Goal: Transaction & Acquisition: Purchase product/service

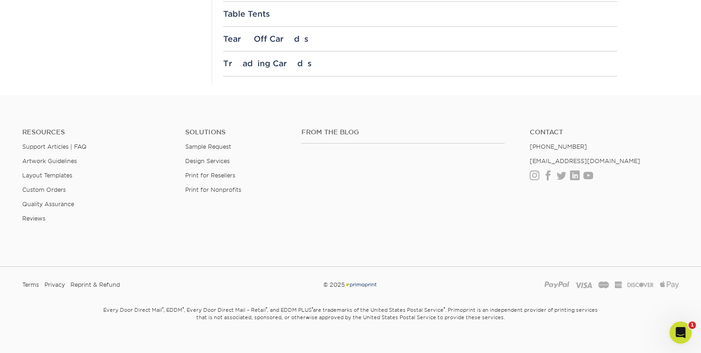
scroll to position [1195, 0]
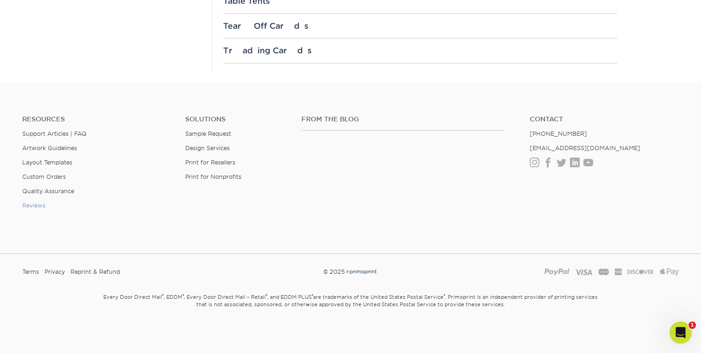
click at [33, 208] on link "Reviews" at bounding box center [33, 205] width 23 height 7
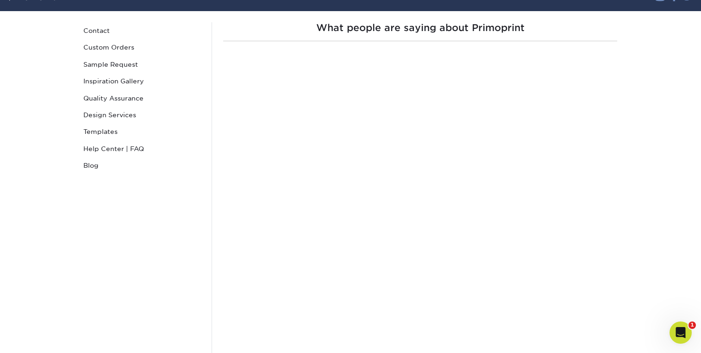
scroll to position [81, 0]
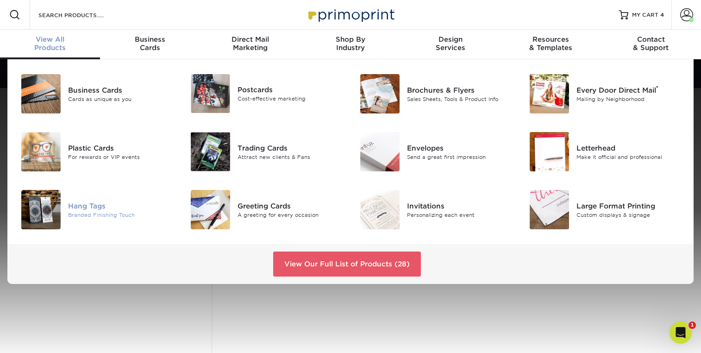
click at [37, 202] on img at bounding box center [40, 209] width 39 height 39
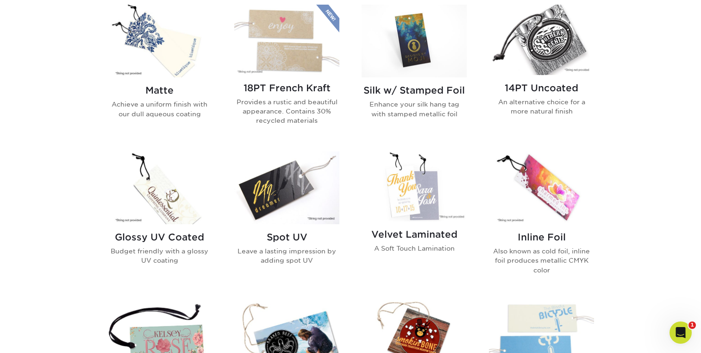
scroll to position [465, 0]
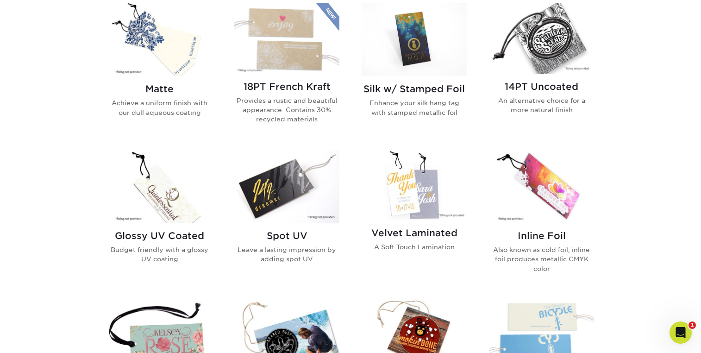
click at [534, 182] on img at bounding box center [541, 186] width 105 height 73
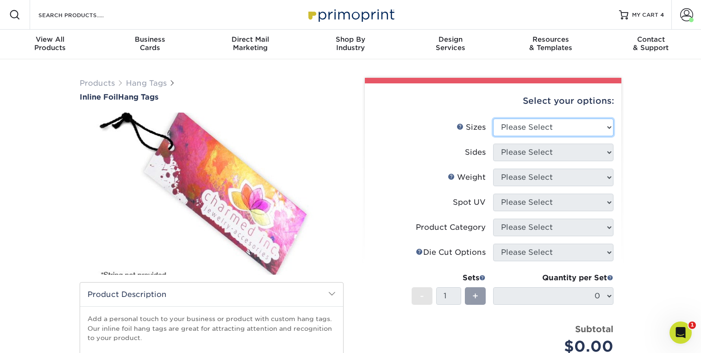
click at [571, 120] on select "Please Select 1.5" x 3.5" 1.75" x 3.5" 2" x 2" 2" x 3.5" 2" x 4" 2" x 6" 2.12" …" at bounding box center [553, 128] width 120 height 18
select select "1.50x3.50"
click at [493, 119] on select "Please Select 1.5" x 3.5" 1.75" x 3.5" 2" x 2" 2" x 3.5" 2" x 4" 2" x 6" 2.12" …" at bounding box center [553, 128] width 120 height 18
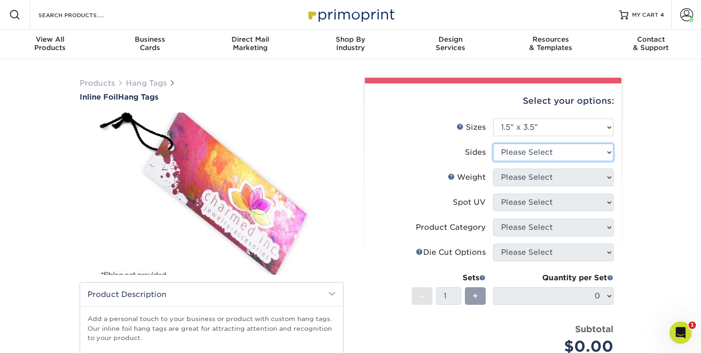
click at [512, 151] on select "Please Select Print Both Sides - Foil Back Only Print Both Sides - Foil Both Si…" at bounding box center [553, 153] width 120 height 18
select select "34527644-b4fd-4ffb-9092-1318eefcd9d9"
click at [493, 144] on select "Please Select Print Both Sides - Foil Back Only Print Both Sides - Foil Both Si…" at bounding box center [553, 153] width 120 height 18
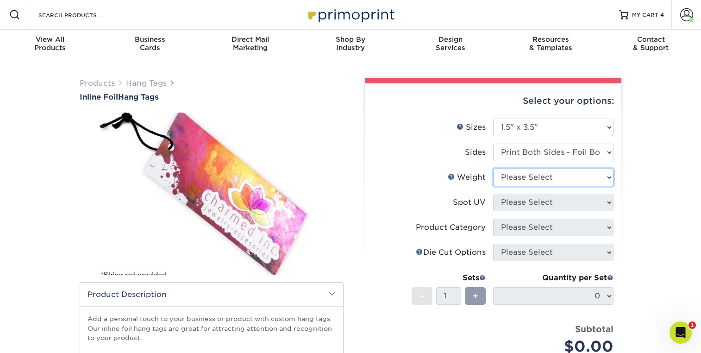
click at [517, 179] on select "Please Select 16PT" at bounding box center [553, 178] width 120 height 18
select select "16PT"
click at [493, 169] on select "Please Select 16PT" at bounding box center [553, 178] width 120 height 18
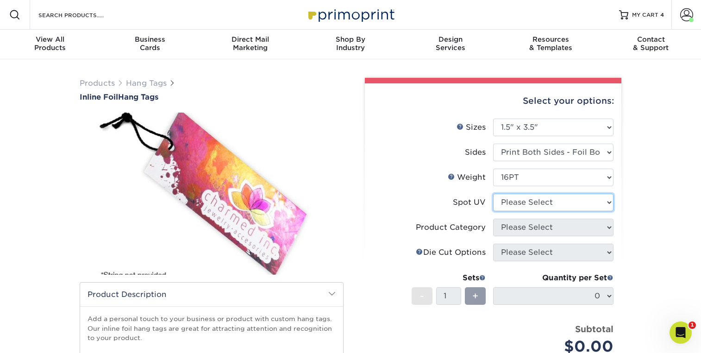
click at [535, 200] on select "Please Select No Spot UV Front Only" at bounding box center [553, 203] width 120 height 18
select select "3"
click at [493, 194] on select "Please Select No Spot UV Front Only" at bounding box center [553, 203] width 120 height 18
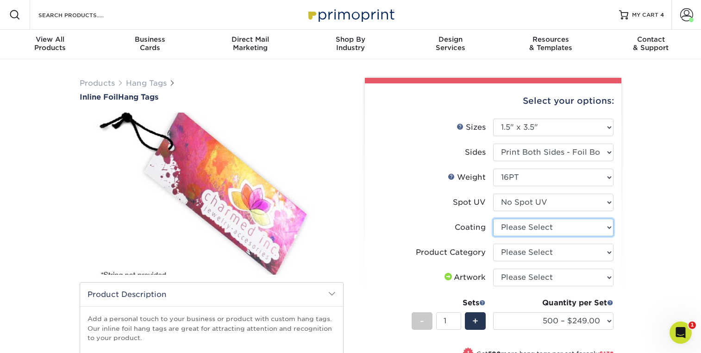
click at [540, 230] on select at bounding box center [553, 228] width 120 height 18
select select "3e7618de-abca-4bda-9f97-8b9129e913d8"
click at [493, 219] on select at bounding box center [553, 228] width 120 height 18
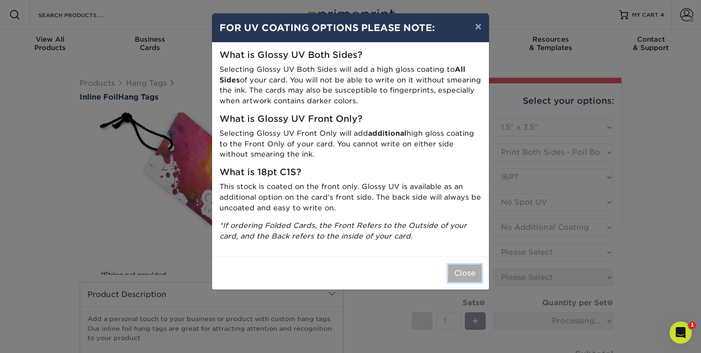
click at [466, 272] on button "Close" at bounding box center [464, 274] width 33 height 18
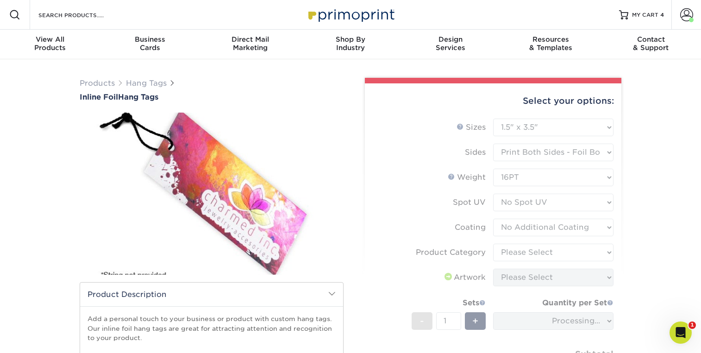
click at [530, 253] on form "Sizes Help Sizes Please Select 1.5" x 3.5" 1.75" x 3.5" 2" x 2" 2" x 3.5" 2" x …" at bounding box center [493, 260] width 242 height 283
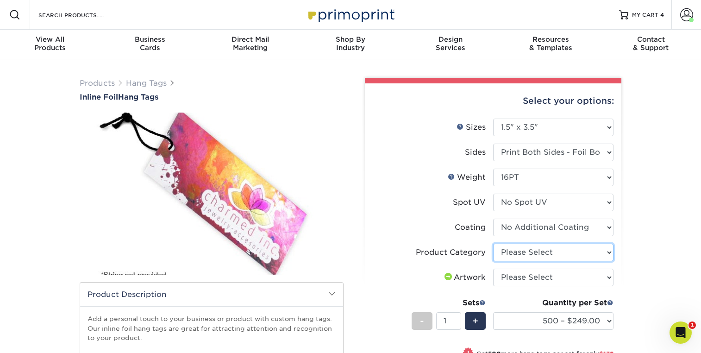
click at [529, 254] on select "Please Select Hang Tags" at bounding box center [553, 253] width 120 height 18
select select "428aa75b-4ae7-4398-9e0a-74f4b33909ed"
click at [493, 244] on select "Please Select Hang Tags" at bounding box center [553, 253] width 120 height 18
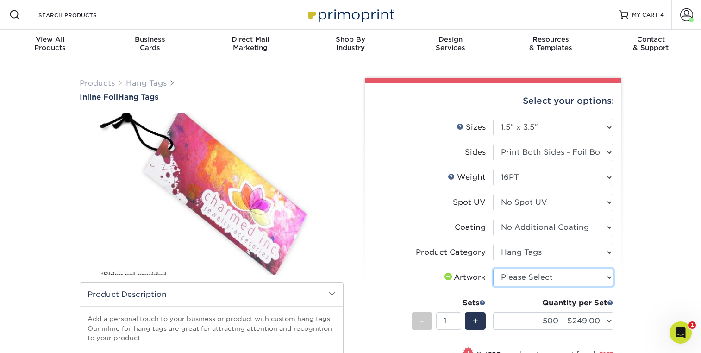
click at [549, 281] on select "Please Select I will upload files I need a design - $75" at bounding box center [553, 278] width 120 height 18
select select "upload"
click at [493, 269] on select "Please Select I will upload files I need a design - $75" at bounding box center [553, 278] width 120 height 18
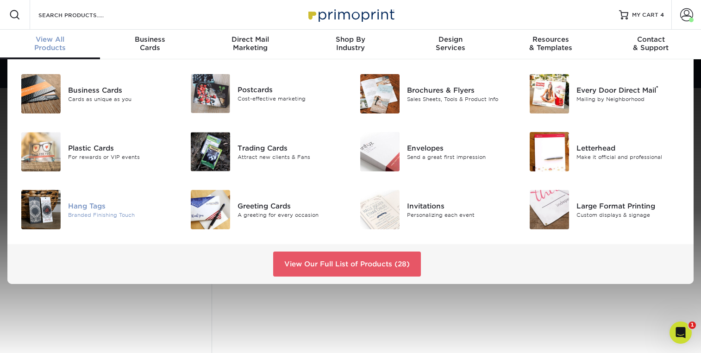
click at [57, 213] on img at bounding box center [40, 209] width 39 height 39
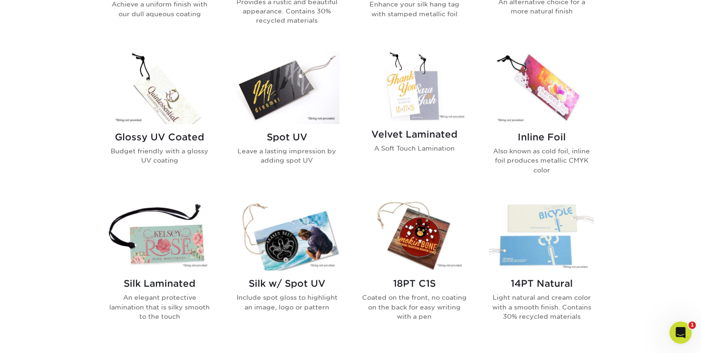
scroll to position [574, 0]
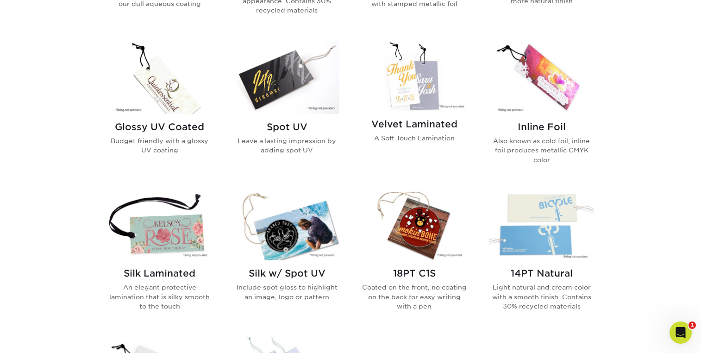
click at [541, 90] on img at bounding box center [541, 77] width 105 height 73
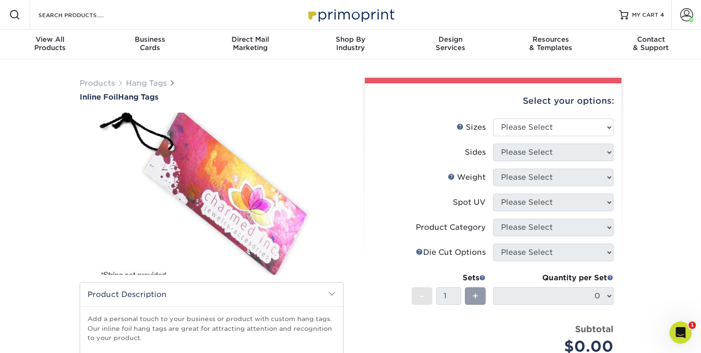
click at [215, 206] on img at bounding box center [212, 193] width 264 height 183
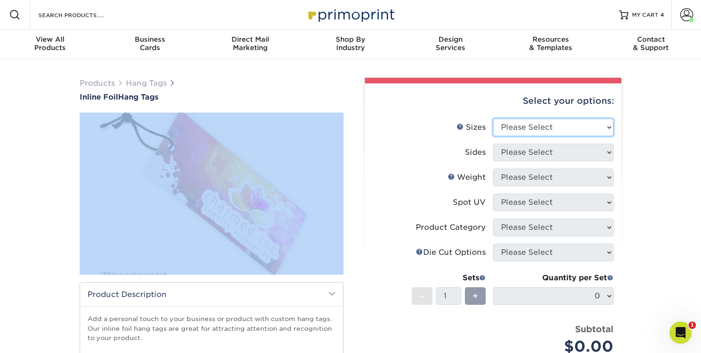
click at [578, 132] on select "Please Select 1.5" x 3.5" 1.75" x 3.5" 2" x 2" 2" x 3.5" 2" x 4" 2" x 6" 2.12" …" at bounding box center [553, 128] width 120 height 18
click at [579, 123] on select "Please Select 1.5" x 3.5" 1.75" x 3.5" 2" x 2" 2" x 3.5" 2" x 4" 2" x 6" 2.12" …" at bounding box center [553, 128] width 120 height 18
select select "2.12x5.00"
click at [493, 119] on select "Please Select 1.5" x 3.5" 1.75" x 3.5" 2" x 2" 2" x 3.5" 2" x 4" 2" x 6" 2.12" …" at bounding box center [553, 128] width 120 height 18
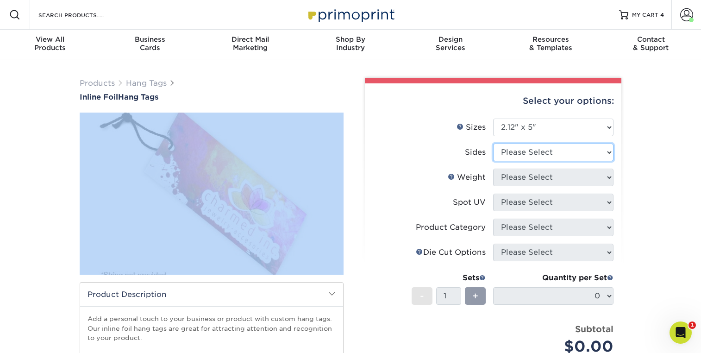
click at [541, 155] on select "Please Select Print Both Sides - Foil Back Only Print Both Sides - Foil Both Si…" at bounding box center [553, 153] width 120 height 18
select select "e9e9dfb3-fba1-4d60-972c-fd9ca5904d33"
click at [493, 144] on select "Please Select Print Both Sides - Foil Back Only Print Both Sides - Foil Both Si…" at bounding box center [553, 153] width 120 height 18
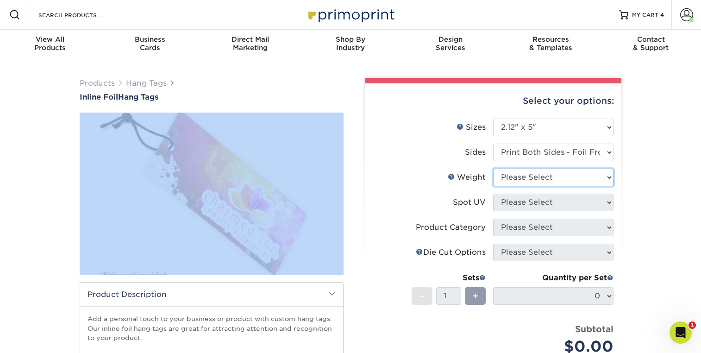
click at [530, 175] on select "Please Select 16PT" at bounding box center [553, 178] width 120 height 18
select select "16PT"
click at [493, 169] on select "Please Select 16PT" at bounding box center [553, 178] width 120 height 18
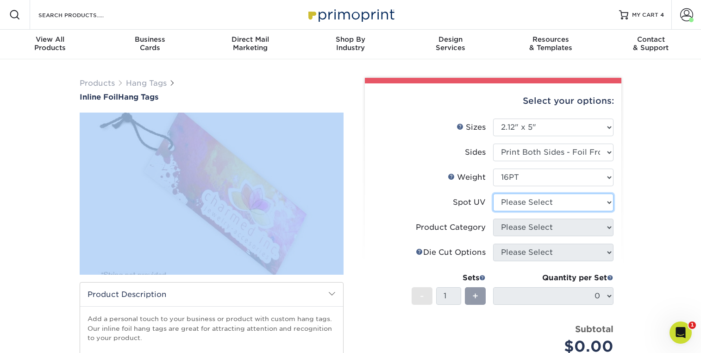
click at [550, 203] on select "Please Select No Spot UV Front Only" at bounding box center [553, 203] width 120 height 18
select select "1"
click at [493, 194] on select "Please Select No Spot UV Front Only" at bounding box center [553, 203] width 120 height 18
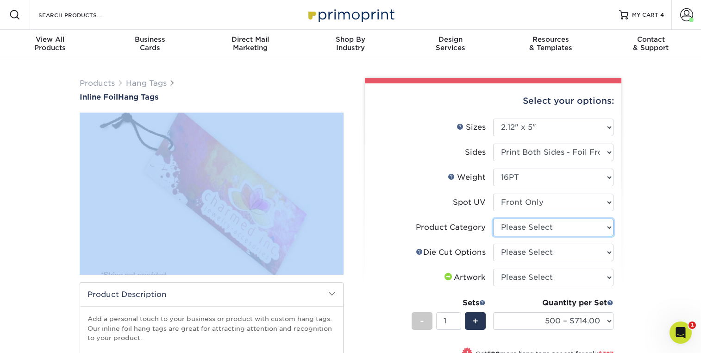
click at [541, 231] on select "Please Select Hang Tags" at bounding box center [553, 228] width 120 height 18
select select "428aa75b-4ae7-4398-9e0a-74f4b33909ed"
click at [493, 219] on select "Please Select Hang Tags" at bounding box center [553, 228] width 120 height 18
click at [559, 252] on select "Please Select Bottle Necker Die Cut" at bounding box center [553, 253] width 120 height 18
select select "d49b5ee6-efe9-4037-91d5-882dc4dfb56f"
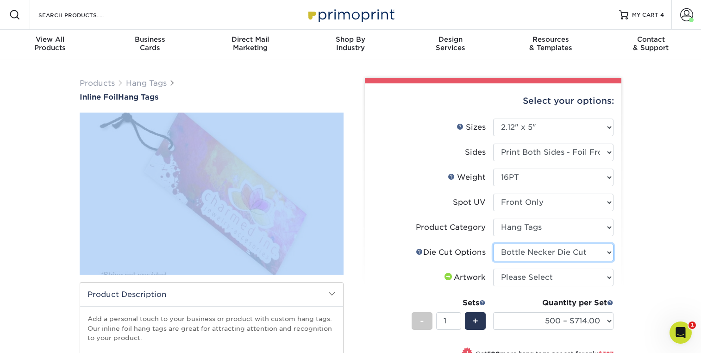
click at [493, 244] on select "Please Select Bottle Necker Die Cut" at bounding box center [553, 253] width 120 height 18
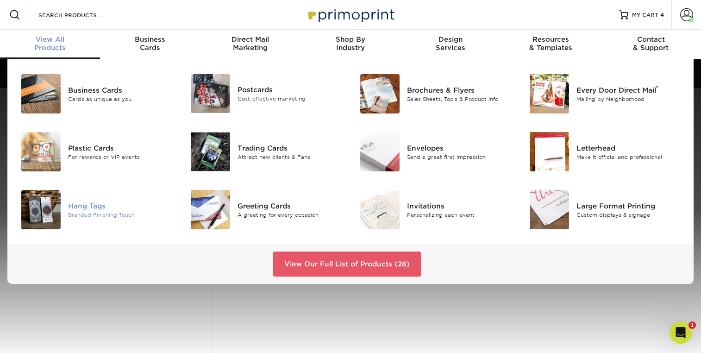
click at [97, 206] on div "Hang Tags" at bounding box center [121, 206] width 106 height 10
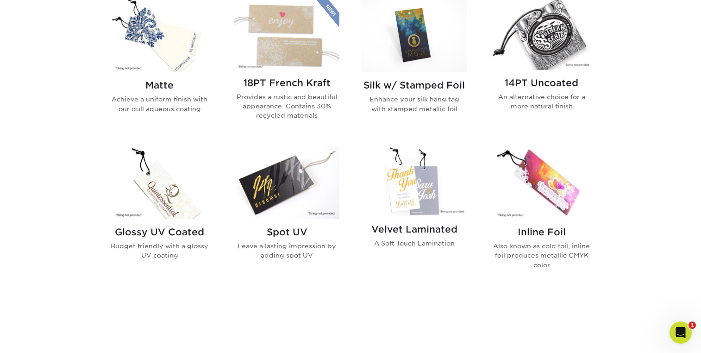
scroll to position [494, 0]
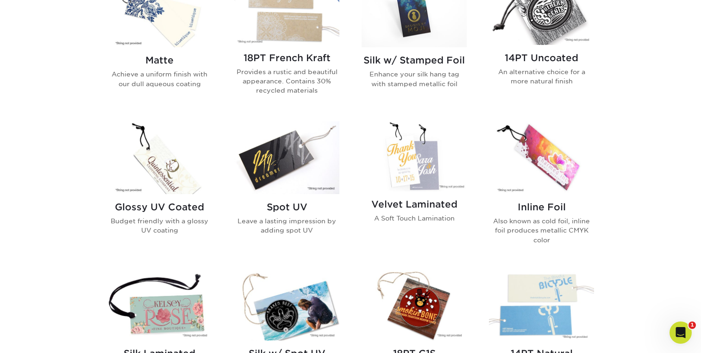
click at [543, 170] on img at bounding box center [541, 157] width 105 height 73
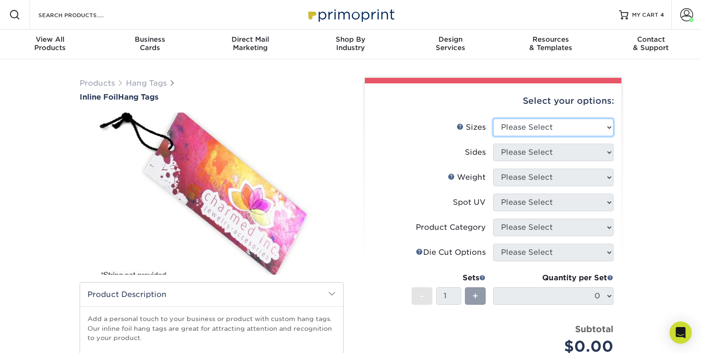
click at [561, 129] on select "Please Select 1.5" x 3.5" 1.75" x 3.5" 2" x 2" 2" x 3.5" 2" x 4" 2" x 6" 2.12" …" at bounding box center [553, 128] width 120 height 18
click at [540, 130] on select "Please Select 1.5" x 3.5" 1.75" x 3.5" 2" x 2" 2" x 3.5" 2" x 4" 2" x 6" 2.12" …" at bounding box center [553, 128] width 120 height 18
select select "2.00x4.00"
click at [493, 119] on select "Please Select 1.5" x 3.5" 1.75" x 3.5" 2" x 2" 2" x 3.5" 2" x 4" 2" x 6" 2.12" …" at bounding box center [553, 128] width 120 height 18
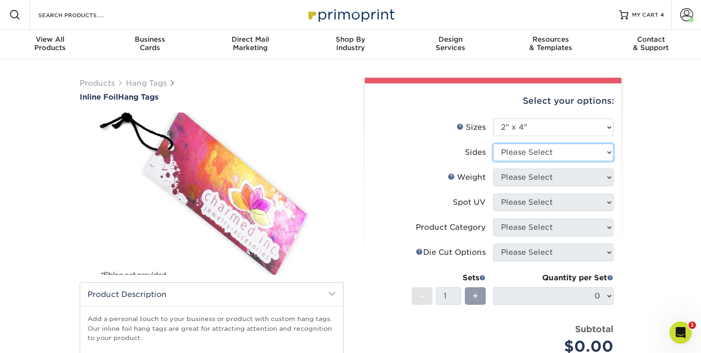
click at [538, 150] on select "Please Select Print Both Sides - Foil Back Only Print Both Sides - Foil Both Si…" at bounding box center [553, 153] width 120 height 18
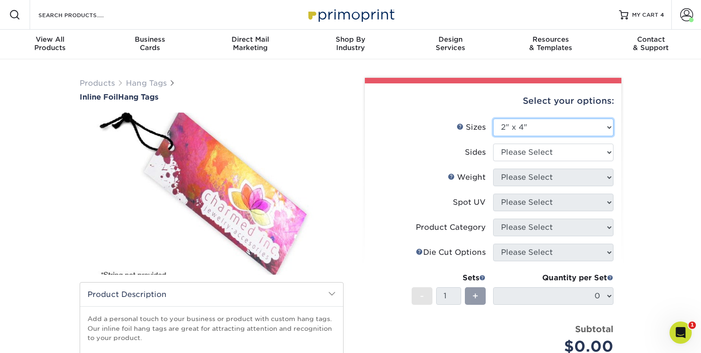
click at [584, 128] on select "Please Select 1.5" x 3.5" 1.75" x 3.5" 2" x 2" 2" x 3.5" 2" x 4" 2" x 6" 2.12" …" at bounding box center [553, 128] width 120 height 18
